Goal: Use online tool/utility: Utilize a website feature to perform a specific function

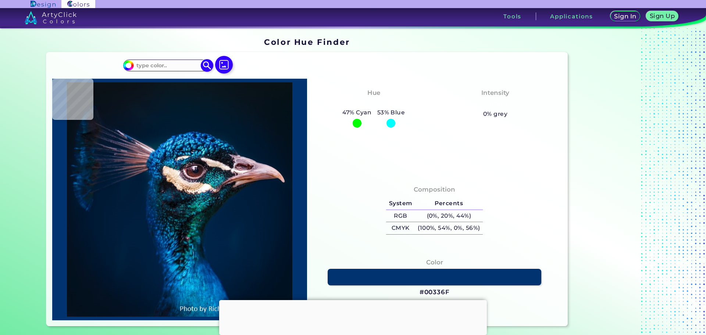
click at [177, 62] on input at bounding box center [167, 65] width 68 height 10
paste input "#7A6D4B"
type input "#7A6D4B"
click at [204, 66] on img at bounding box center [207, 65] width 13 height 13
type input "#7a6d4b"
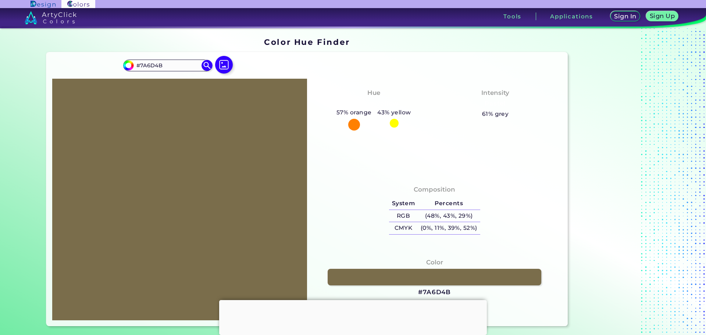
scroll to position [37, 0]
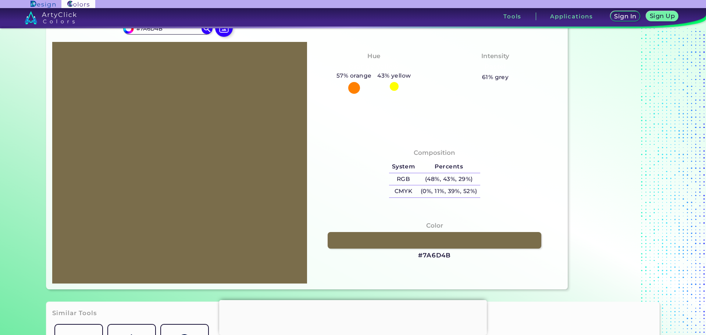
click at [349, 300] on div at bounding box center [353, 300] width 268 height 0
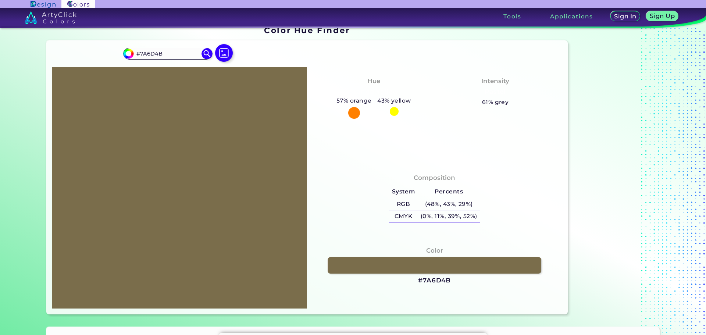
scroll to position [0, 0]
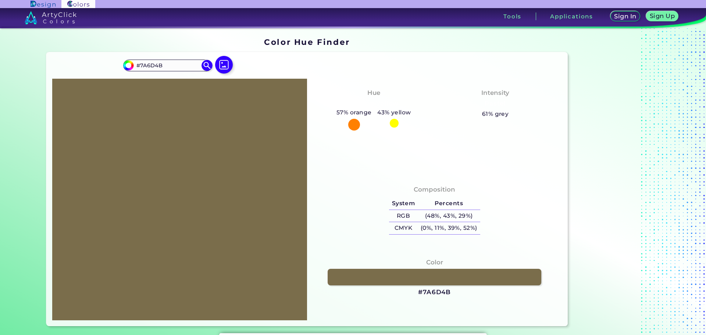
drag, startPoint x: 64, startPoint y: 53, endPoint x: 67, endPoint y: 37, distance: 16.0
click at [65, 43] on section "Color Hue Finder Color Hue Finder #7a6d4b #7A6D4B Acadia ◉ Acid Green ◉ Aero Bl…" at bounding box center [352, 181] width 661 height 307
click at [68, 17] on img at bounding box center [51, 17] width 52 height 13
